Goal: Check status: Check status

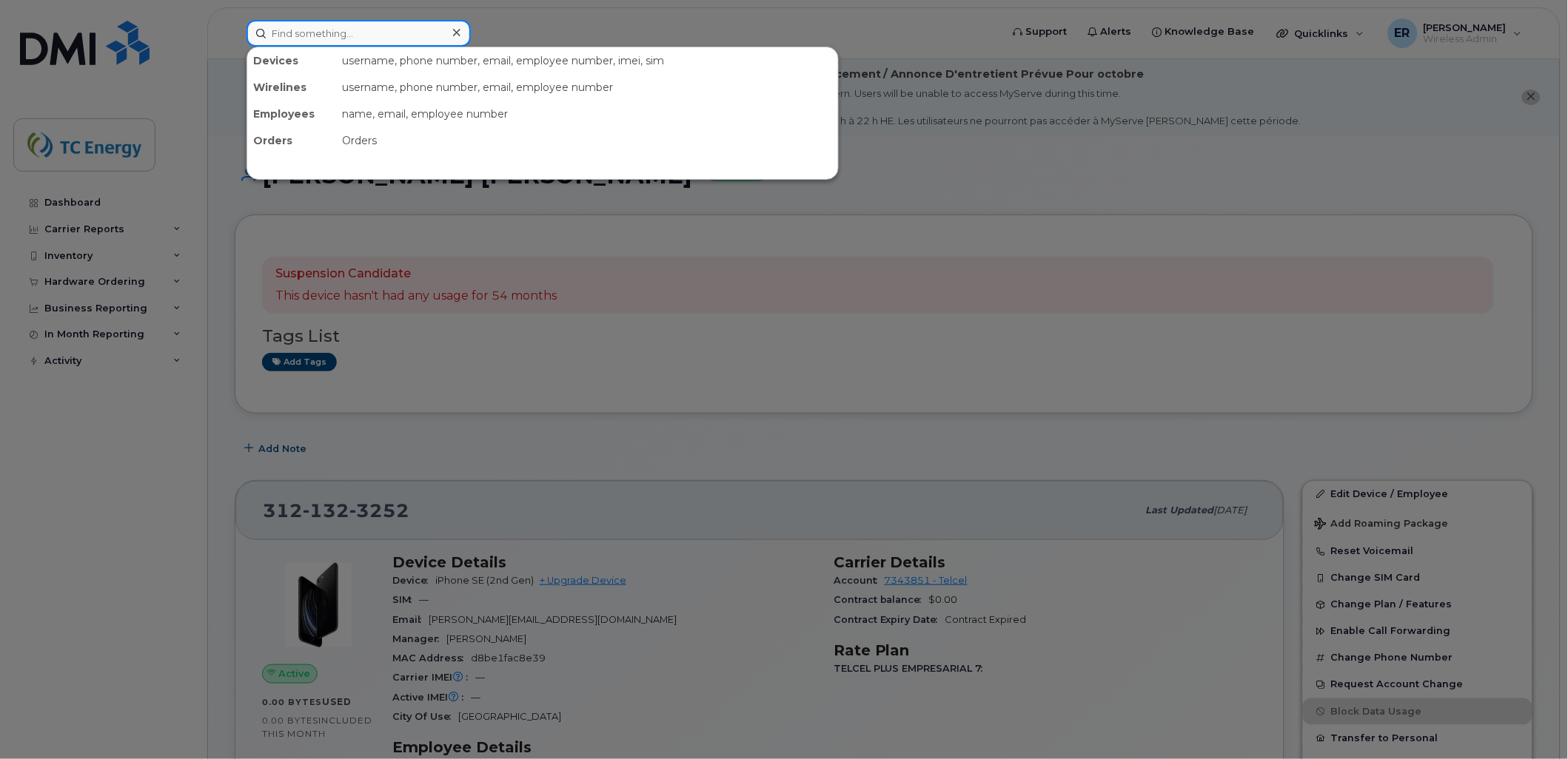
click at [344, 30] on input at bounding box center [358, 33] width 224 height 27
paste input "5554365758"
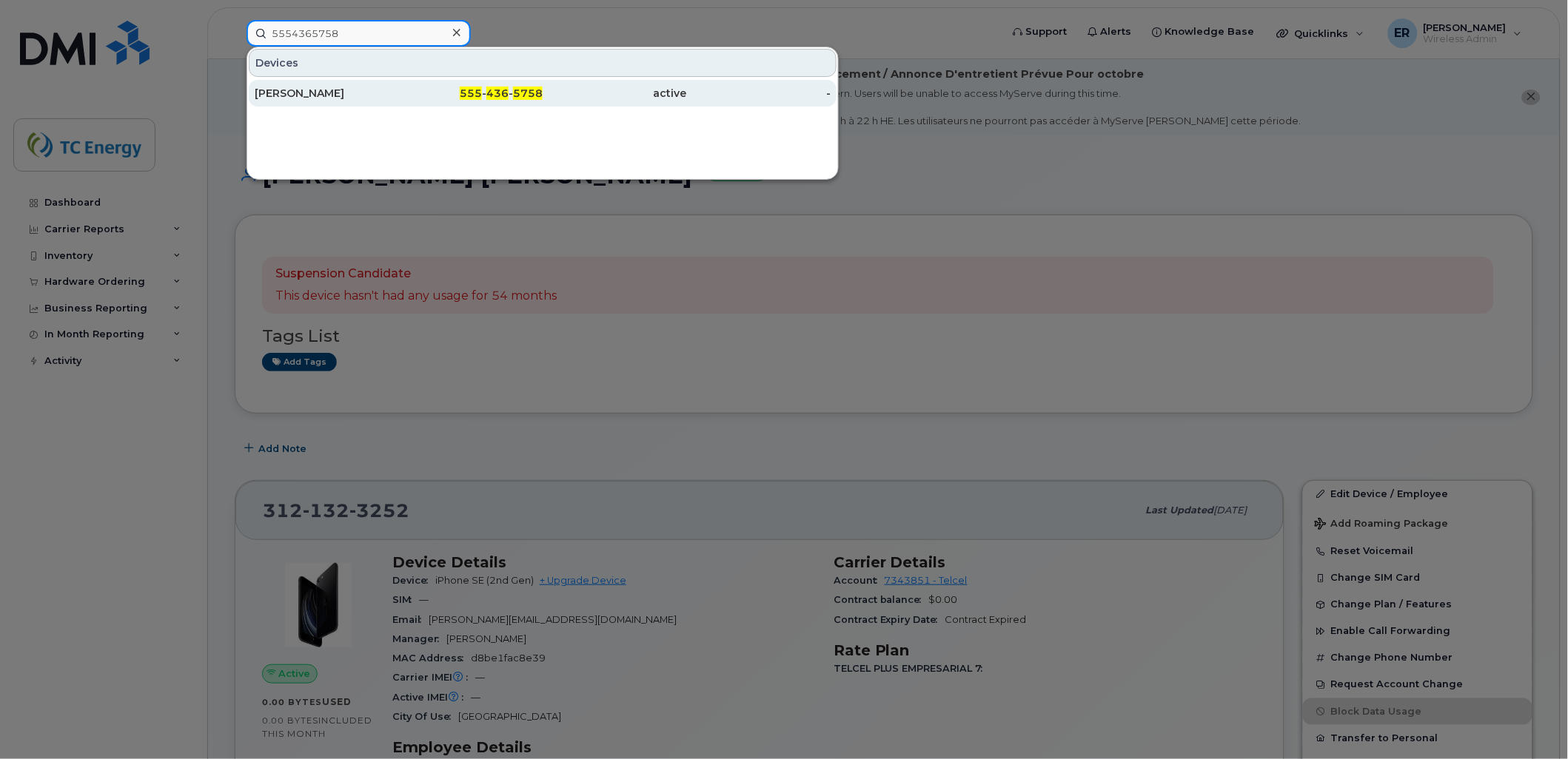
type input "5554365758"
click at [323, 95] on div "[PERSON_NAME]" at bounding box center [327, 93] width 144 height 15
click at [321, 95] on div "[PERSON_NAME]" at bounding box center [327, 93] width 144 height 15
